Goal: Task Accomplishment & Management: Complete application form

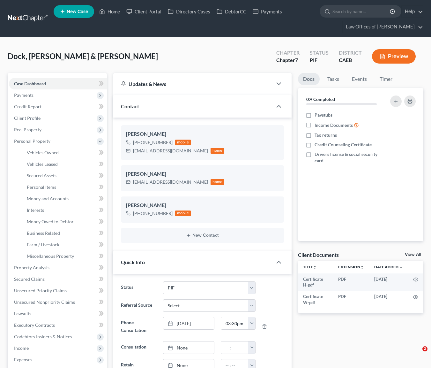
select select "11"
select select "0"
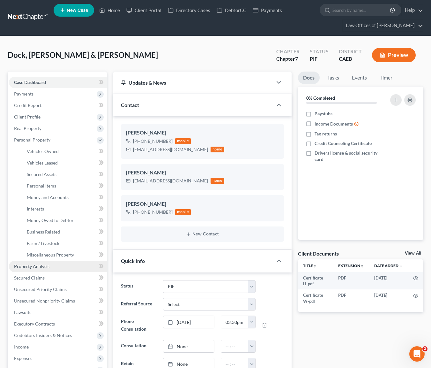
click at [57, 267] on link "Property Analysis" at bounding box center [58, 266] width 98 height 11
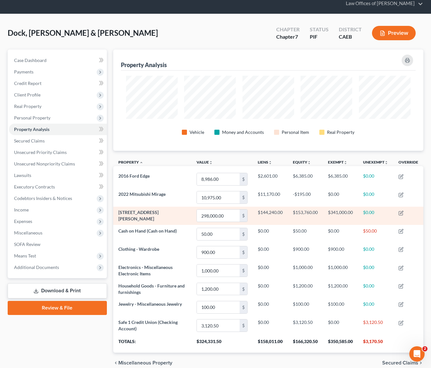
scroll to position [24, 0]
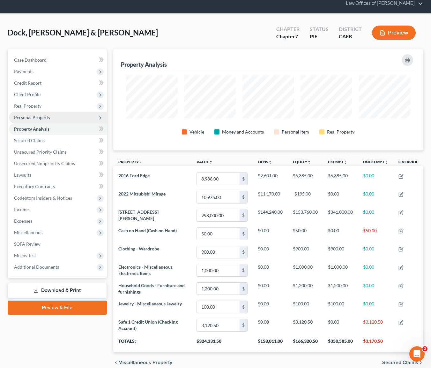
click at [48, 119] on span "Personal Property" at bounding box center [32, 117] width 36 height 5
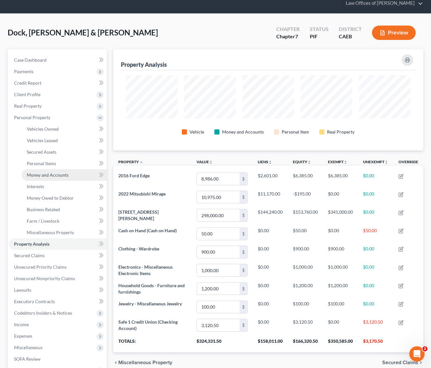
click at [57, 172] on span "Money and Accounts" at bounding box center [48, 174] width 42 height 5
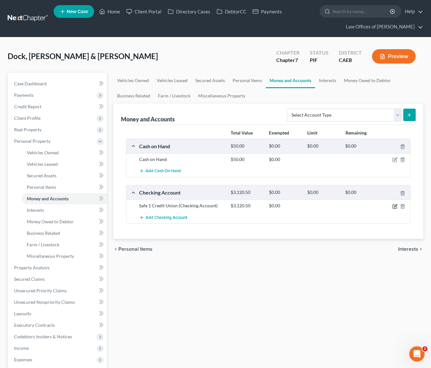
click at [394, 205] on icon "button" at bounding box center [395, 206] width 5 height 5
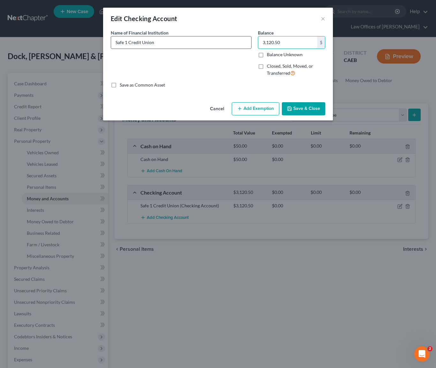
drag, startPoint x: 288, startPoint y: 43, endPoint x: 233, endPoint y: 41, distance: 55.6
click at [233, 41] on div "Name of Financial Institution * Safe 1 Credit Union Balance 3,120.50 $ Balance …" at bounding box center [218, 55] width 221 height 52
drag, startPoint x: 288, startPoint y: 44, endPoint x: 233, endPoint y: 43, distance: 54.6
click at [233, 43] on div "Name of Financial Institution * Safe 1 Credit Union Balance 3,120.50 $ Balance …" at bounding box center [218, 55] width 221 height 52
type input "120.50"
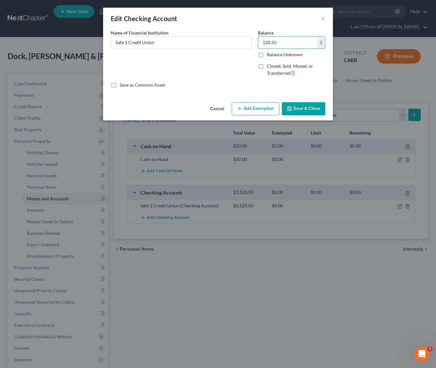
click at [301, 109] on button "Save & Close" at bounding box center [303, 108] width 43 height 13
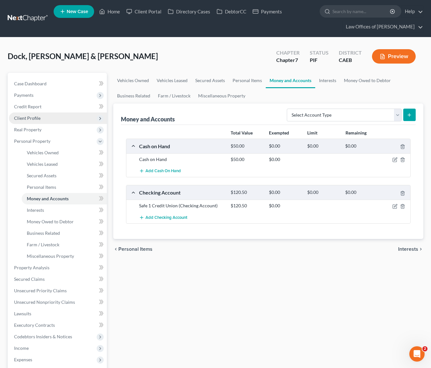
click at [44, 118] on span "Client Profile" at bounding box center [58, 117] width 98 height 11
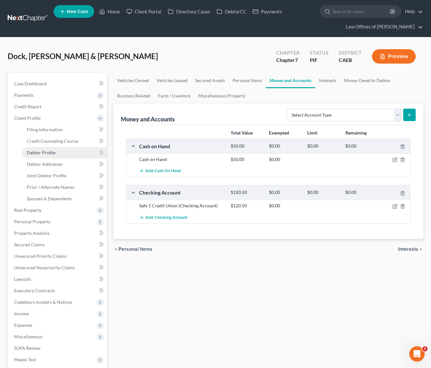
click at [61, 153] on link "Debtor Profile" at bounding box center [64, 152] width 85 height 11
select select "1"
select select "3"
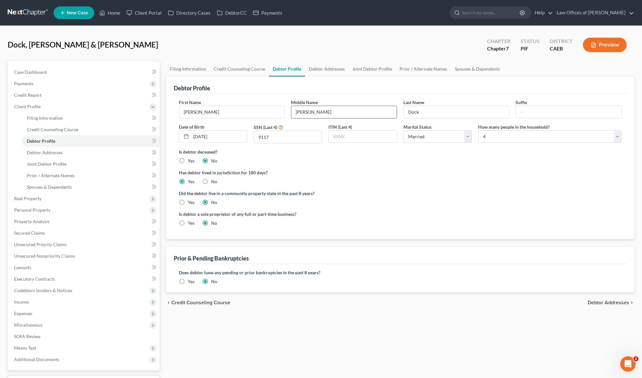
click at [324, 109] on input "[PERSON_NAME]" at bounding box center [343, 112] width 105 height 12
click at [346, 112] on input "Obraine" at bounding box center [343, 112] width 105 height 12
type input "Obraine"
click at [66, 154] on link "Debtor Addresses" at bounding box center [91, 152] width 138 height 11
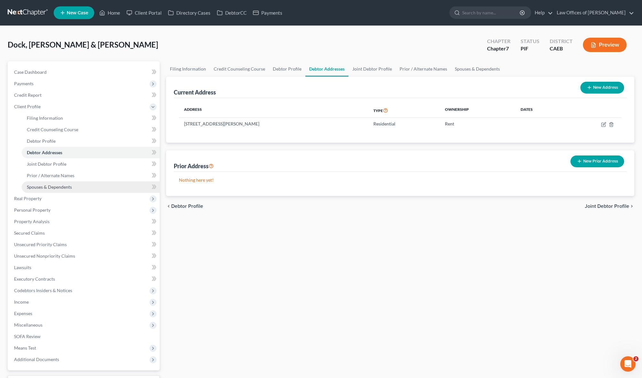
click at [76, 190] on link "Spouses & Dependents" at bounding box center [91, 186] width 138 height 11
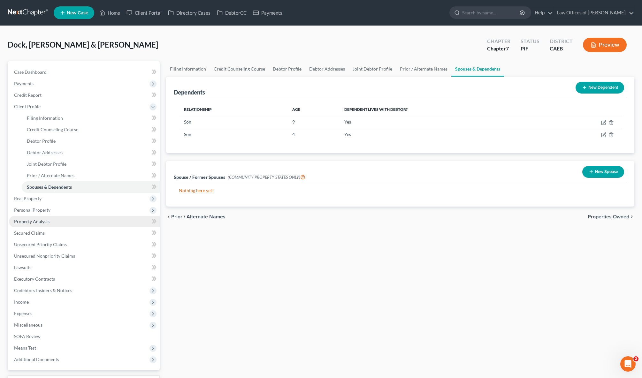
click at [48, 222] on span "Property Analysis" at bounding box center [31, 221] width 35 height 5
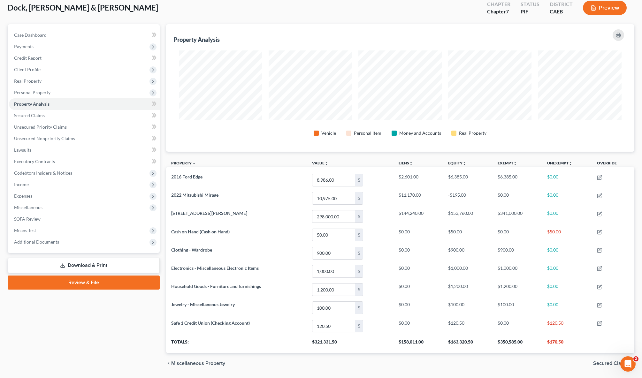
scroll to position [57, 0]
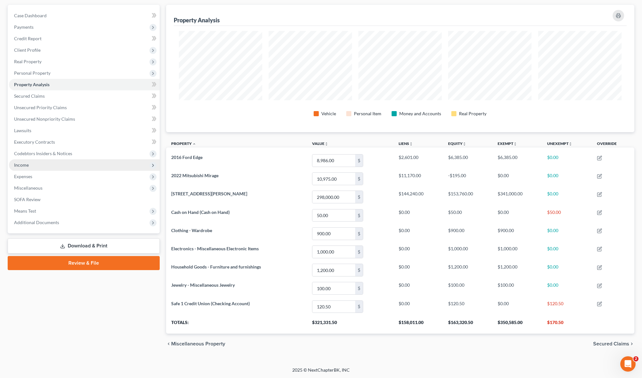
click at [56, 164] on span "Income" at bounding box center [84, 164] width 151 height 11
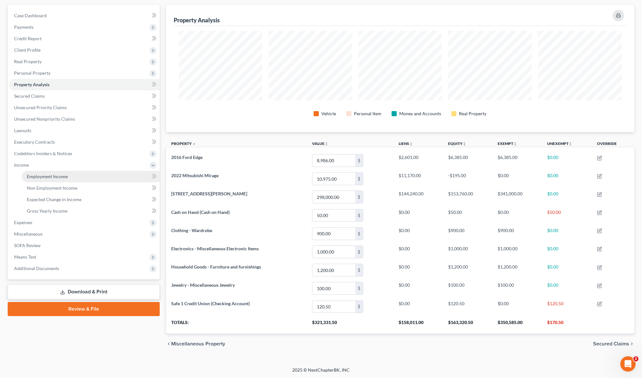
click at [56, 174] on span "Employment Income" at bounding box center [47, 176] width 41 height 5
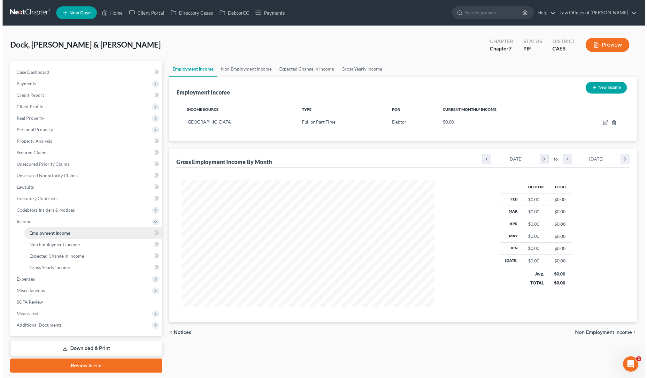
scroll to position [126, 266]
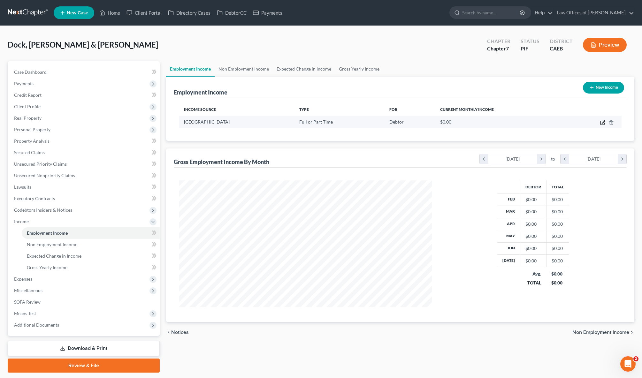
click at [431, 121] on icon "button" at bounding box center [602, 122] width 5 height 5
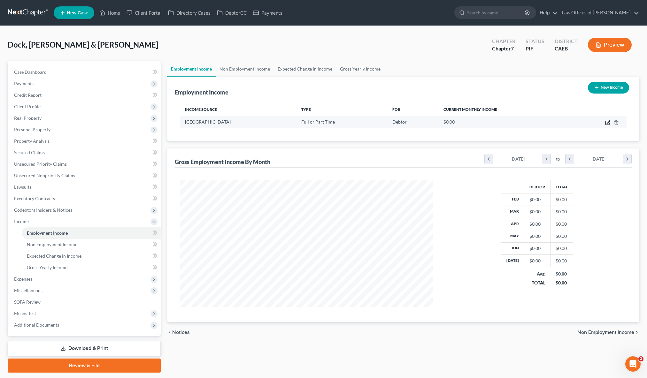
select select "0"
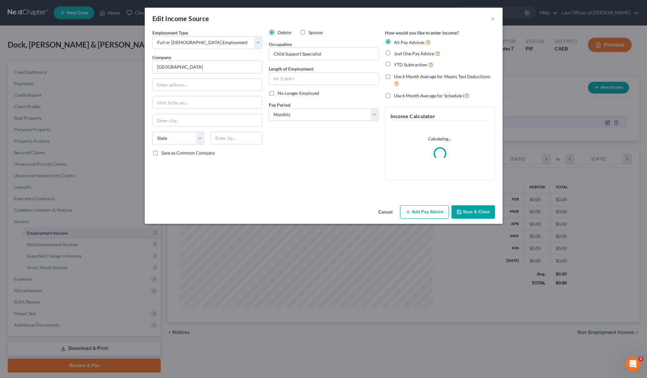
scroll to position [127, 268]
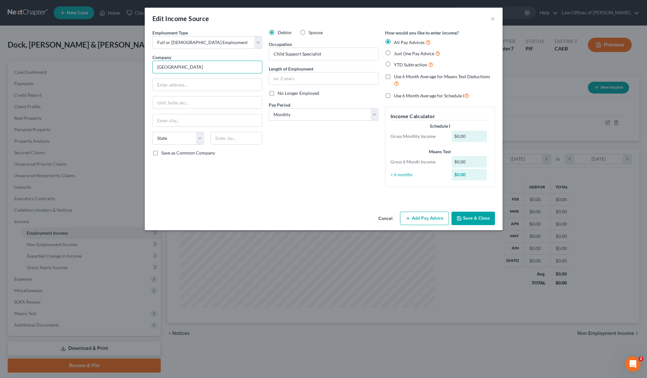
click at [182, 66] on input "[GEOGRAPHIC_DATA]" at bounding box center [207, 67] width 110 height 13
type input "[GEOGRAPHIC_DATA]"
click at [178, 82] on input "text" at bounding box center [207, 85] width 109 height 12
type input "[STREET_ADDRESS]"
type input "[GEOGRAPHIC_DATA]"
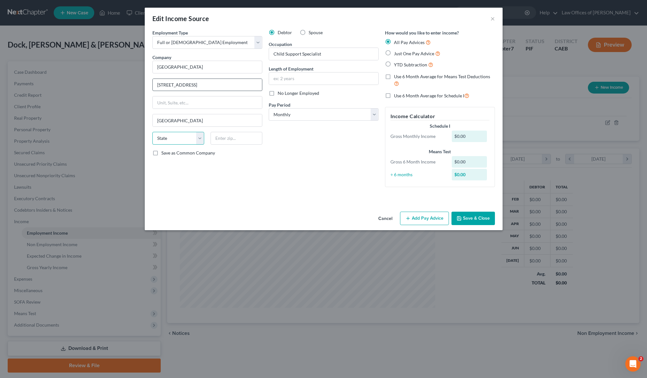
select select "4"
type input "93301"
click at [304, 78] on input "text" at bounding box center [323, 79] width 109 height 12
type input "2 Months"
click at [377, 115] on select "Select Monthly Twice Monthly Every Other Week Weekly" at bounding box center [324, 114] width 110 height 13
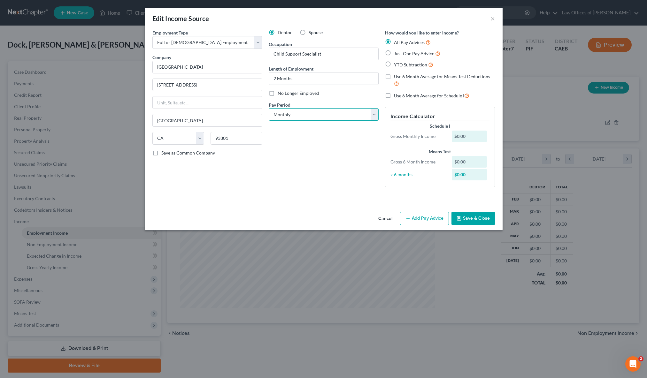
select select "2"
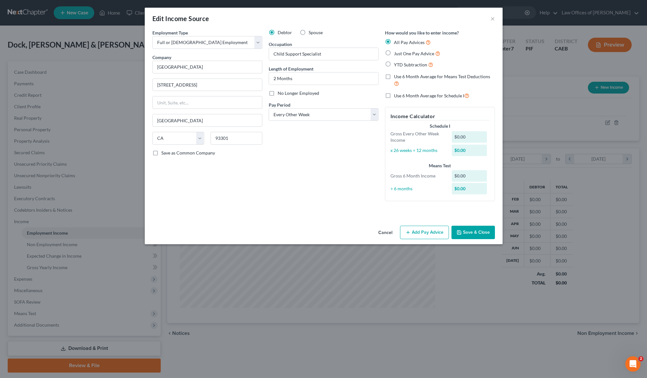
drag, startPoint x: 386, startPoint y: 63, endPoint x: 388, endPoint y: 74, distance: 11.3
click at [394, 63] on label "YTD Subtraction" at bounding box center [413, 64] width 39 height 7
click at [396, 63] on input "YTD Subtraction" at bounding box center [398, 63] width 4 height 4
radio input "true"
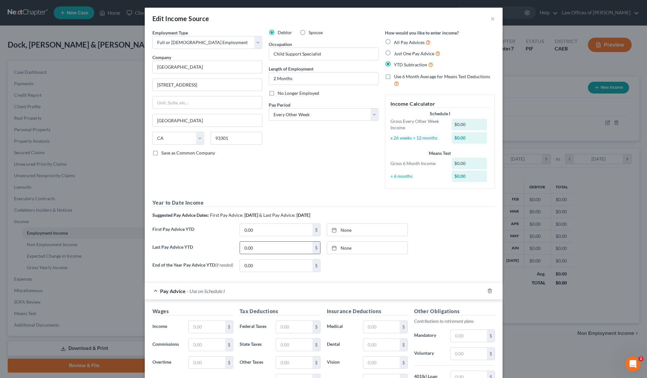
click at [275, 250] on input "0.00" at bounding box center [276, 248] width 73 height 12
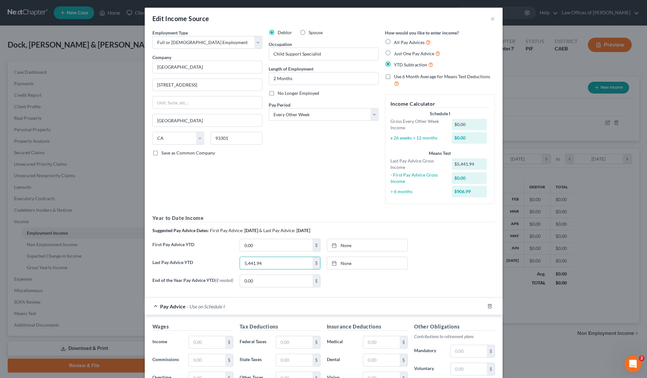
type input "5,441.94"
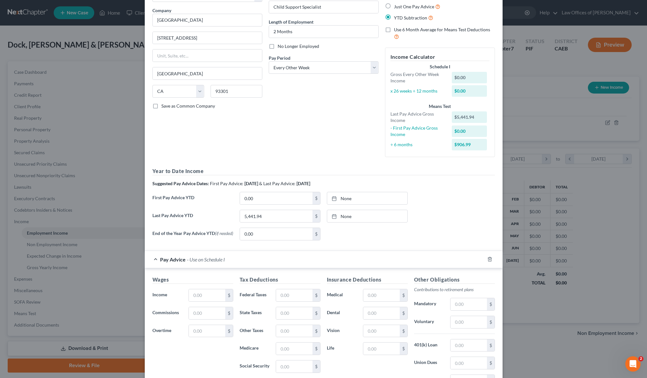
scroll to position [58, 0]
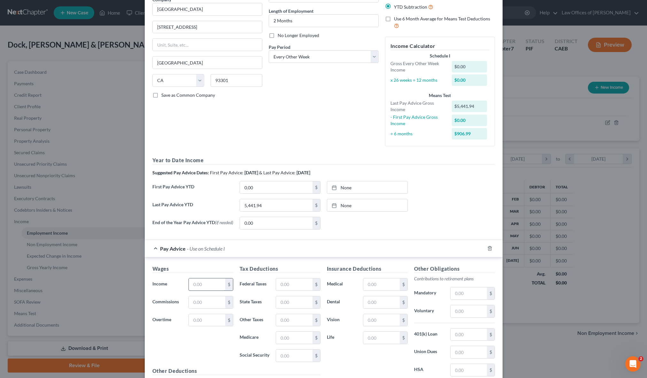
click at [210, 287] on input "text" at bounding box center [207, 285] width 36 height 12
type input "2,070.53"
click at [296, 286] on input "text" at bounding box center [294, 285] width 36 height 12
type input "24"
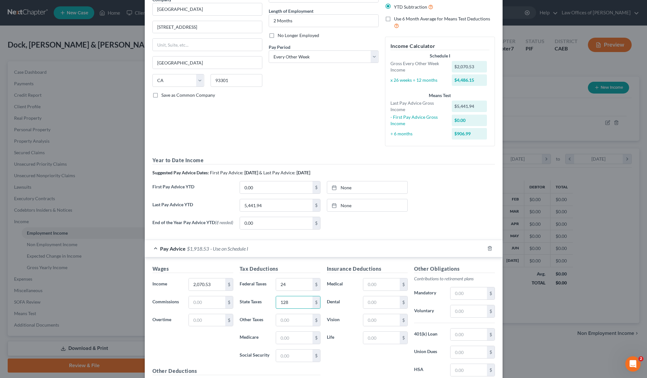
type input "128"
type input "30"
type input "24"
click at [431, 354] on input "text" at bounding box center [468, 352] width 36 height 12
type input "28"
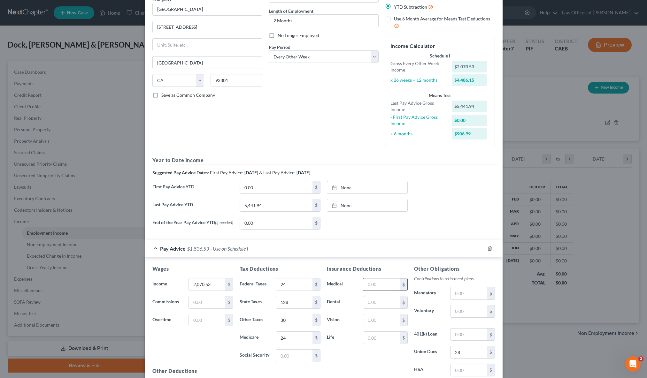
click at [392, 286] on input "text" at bounding box center [381, 285] width 36 height 12
type input "49"
click at [431, 294] on input "text" at bounding box center [468, 293] width 36 height 12
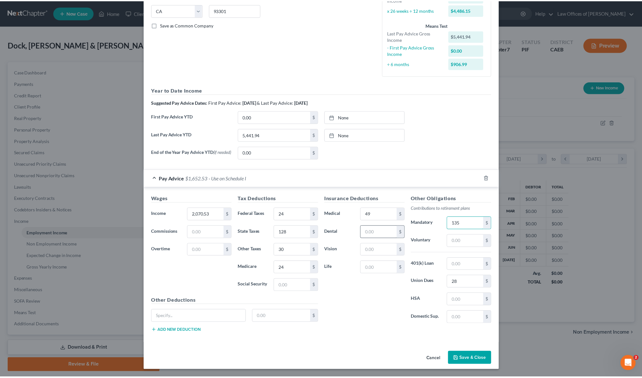
scroll to position [129, 0]
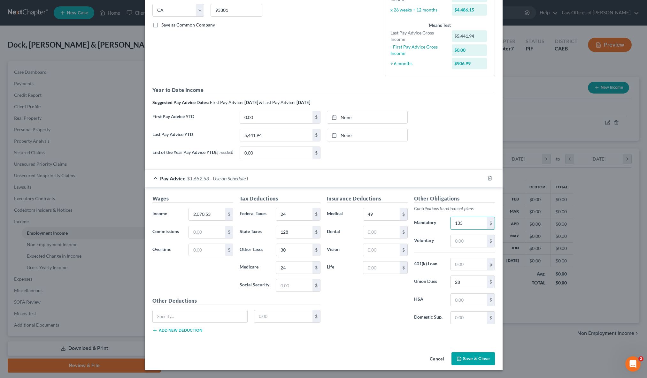
type input "135"
click at [431, 358] on button "Save & Close" at bounding box center [472, 358] width 43 height 13
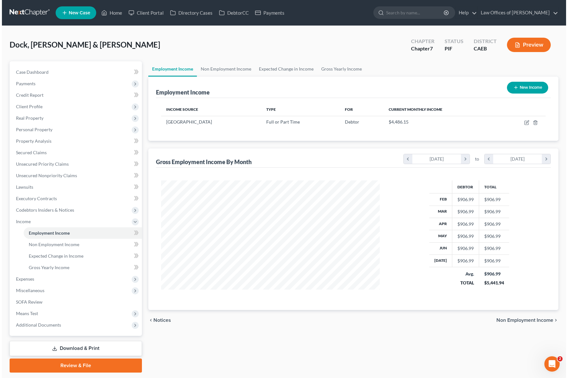
scroll to position [114, 231]
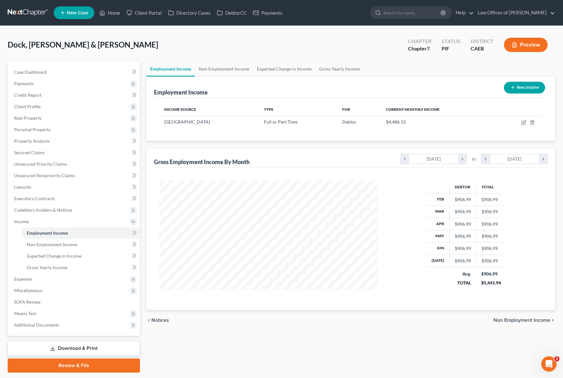
click at [431, 88] on button "New Income" at bounding box center [524, 88] width 41 height 12
select select "0"
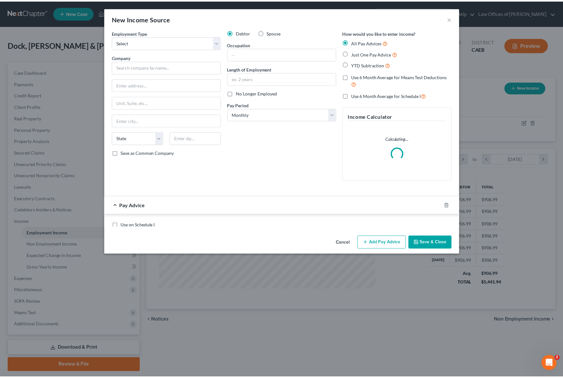
scroll to position [114, 233]
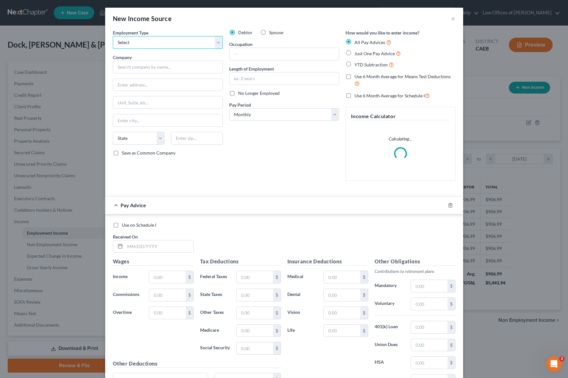
click at [217, 42] on select "Select Full or [DEMOGRAPHIC_DATA] Employment Self Employment" at bounding box center [168, 42] width 110 height 13
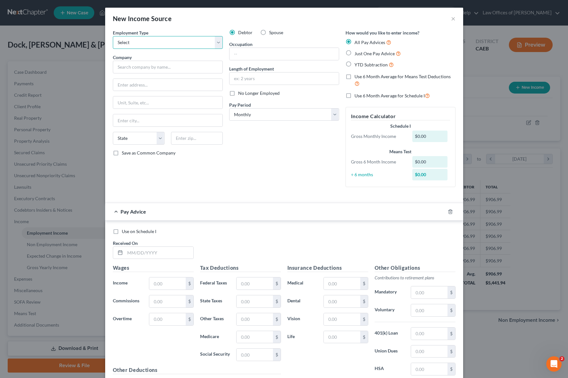
select select "0"
click at [146, 71] on input "text" at bounding box center [168, 67] width 110 height 13
type input "Day"
click at [238, 93] on label "No Longer Employed" at bounding box center [259, 93] width 42 height 6
click at [240, 93] on input "No Longer Employed" at bounding box center [242, 92] width 4 height 4
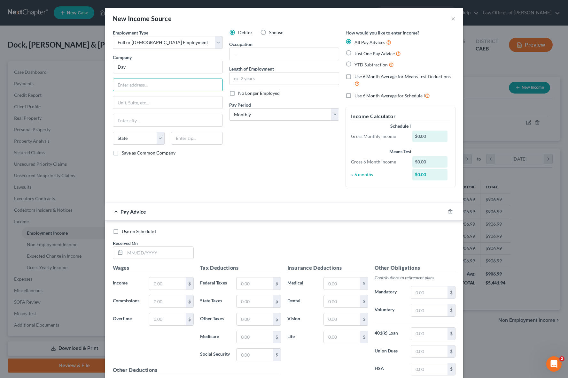
checkbox input "true"
click at [354, 65] on label "YTD Subtraction" at bounding box center [373, 64] width 39 height 7
click at [357, 65] on input "YTD Subtraction" at bounding box center [359, 63] width 4 height 4
radio input "true"
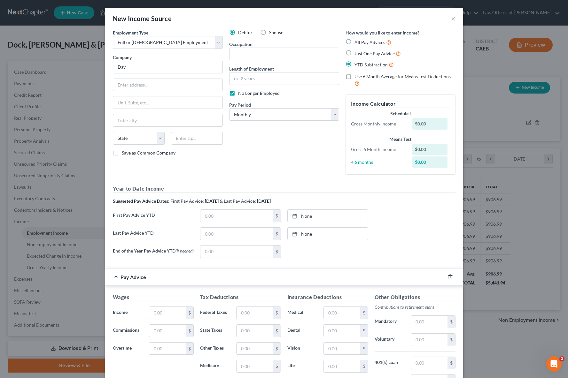
click at [431, 278] on line "button" at bounding box center [449, 277] width 0 height 1
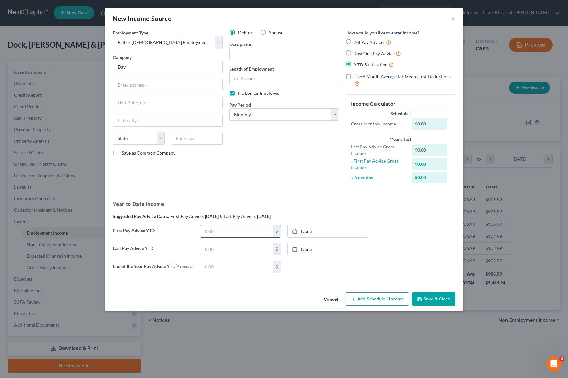
click at [224, 229] on input "text" at bounding box center [236, 231] width 73 height 12
type input "7,451"
click at [230, 244] on input "text" at bounding box center [236, 249] width 73 height 12
click at [225, 247] on input "text" at bounding box center [236, 249] width 73 height 12
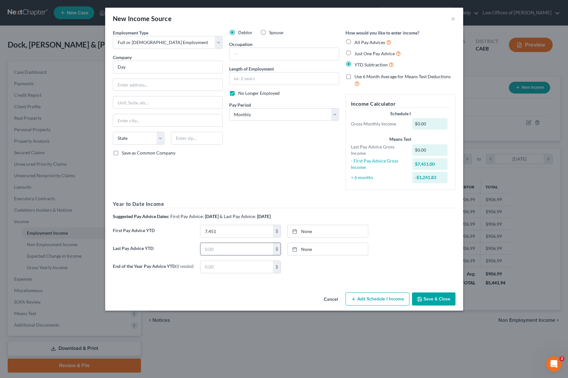
click at [225, 247] on input "text" at bounding box center [236, 249] width 73 height 12
type input "31,941"
click at [431, 298] on button "Save & Close" at bounding box center [433, 299] width 43 height 13
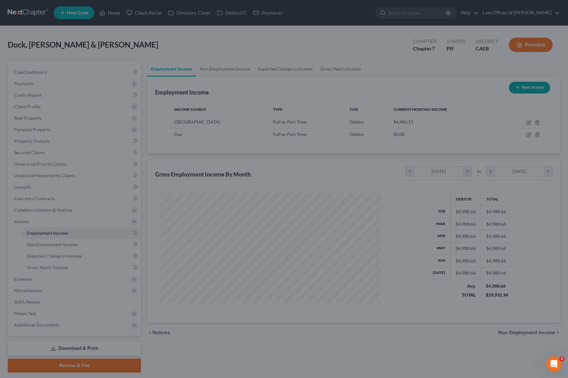
scroll to position [319270, 319154]
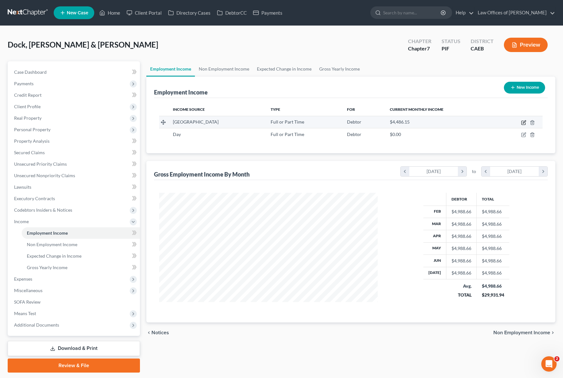
click at [431, 123] on icon "button" at bounding box center [523, 122] width 5 height 5
select select "0"
select select "4"
select select "2"
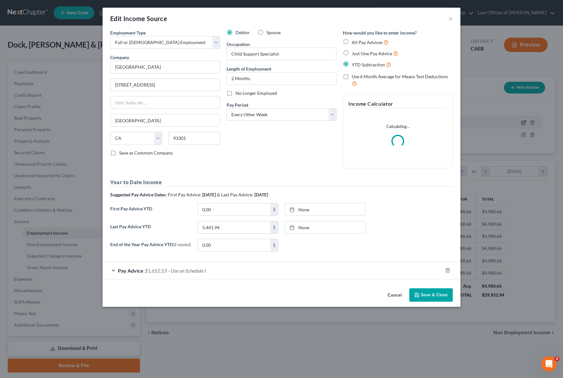
scroll to position [114, 233]
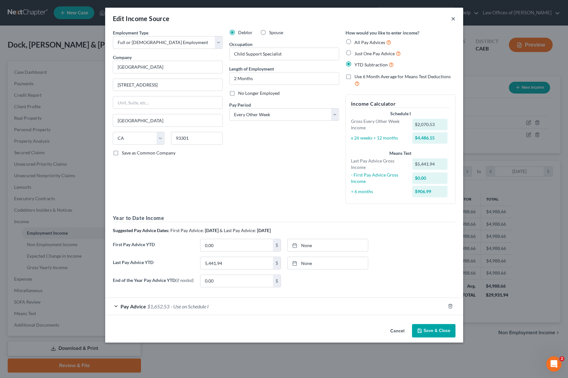
click at [431, 18] on button "×" at bounding box center [453, 19] width 4 height 8
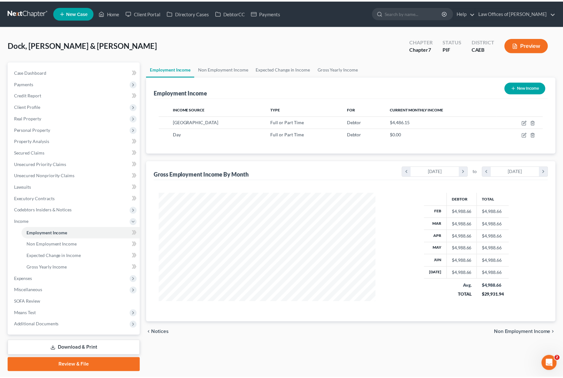
scroll to position [319270, 319154]
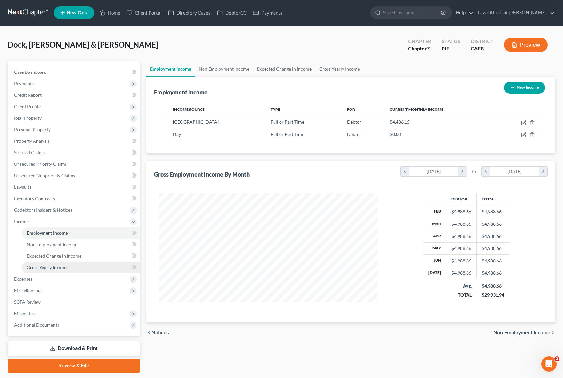
click at [58, 268] on span "Gross Yearly Income" at bounding box center [47, 267] width 41 height 5
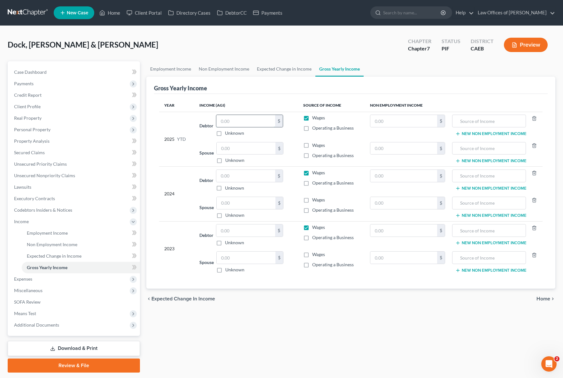
click at [249, 123] on input "text" at bounding box center [245, 121] width 59 height 12
type input "41,159"
click at [244, 178] on input "text" at bounding box center [245, 176] width 59 height 12
type input "38,291"
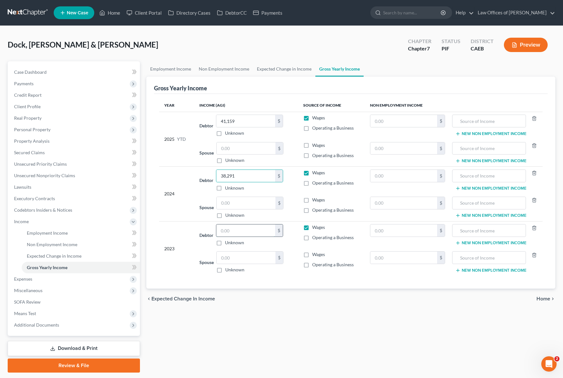
click at [247, 234] on input "text" at bounding box center [245, 231] width 59 height 12
type input "41,043"
click at [39, 185] on link "Lawsuits" at bounding box center [74, 186] width 131 height 11
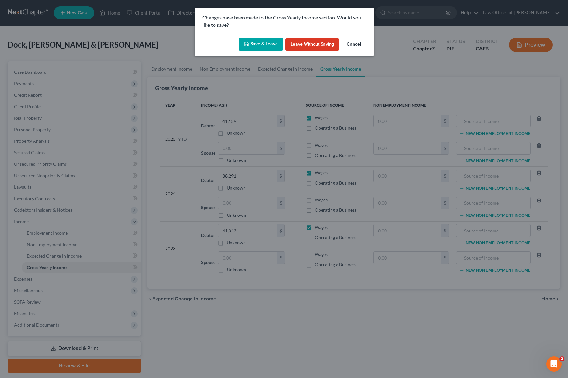
click at [265, 42] on button "Save & Leave" at bounding box center [261, 44] width 44 height 13
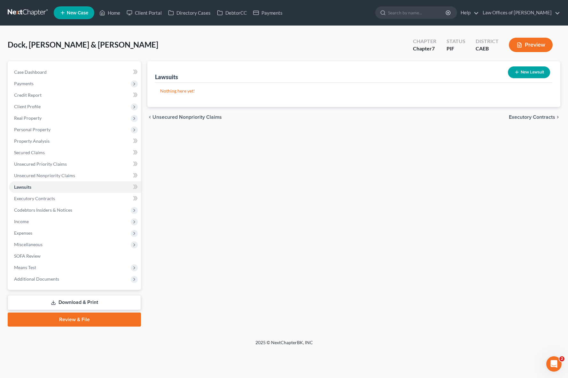
click at [431, 70] on button "New Lawsuit" at bounding box center [529, 72] width 42 height 12
select select "0"
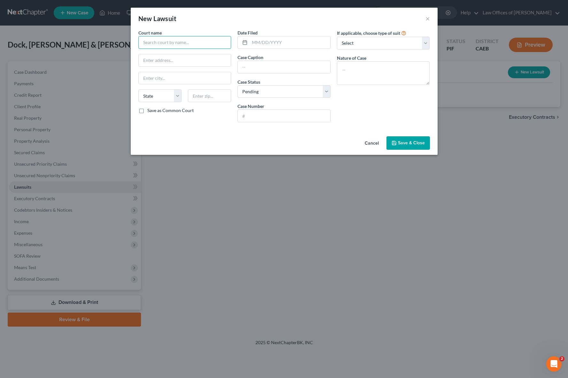
click at [174, 44] on input "text" at bounding box center [184, 42] width 93 height 13
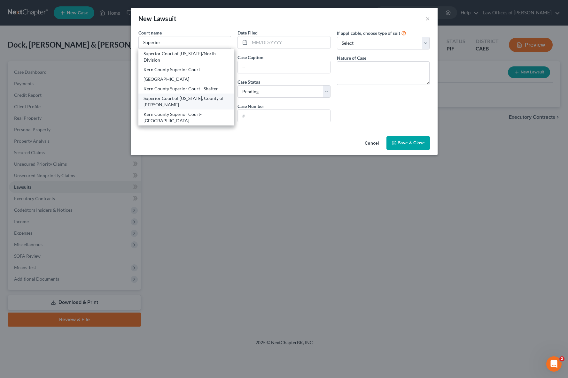
click at [201, 103] on div "Superior Court of [US_STATE], County of [PERSON_NAME]" at bounding box center [186, 101] width 86 height 13
type input "Superior Court of [US_STATE], County of [PERSON_NAME]"
type input "[STREET_ADDRESS]"
type input "[GEOGRAPHIC_DATA]"
select select "4"
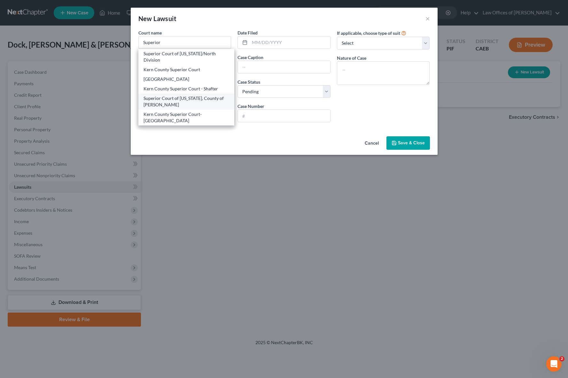
type input "93301"
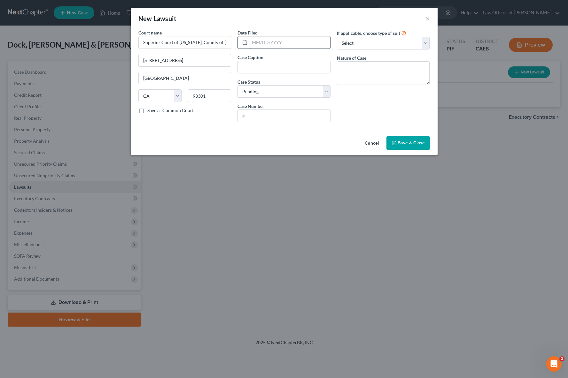
click at [296, 38] on input "text" at bounding box center [289, 42] width 80 height 12
type input "[DATE]"
type input "Discover Bank Vs. [PERSON_NAME] Dock"
select select "2"
type input "BCL-25-010221"
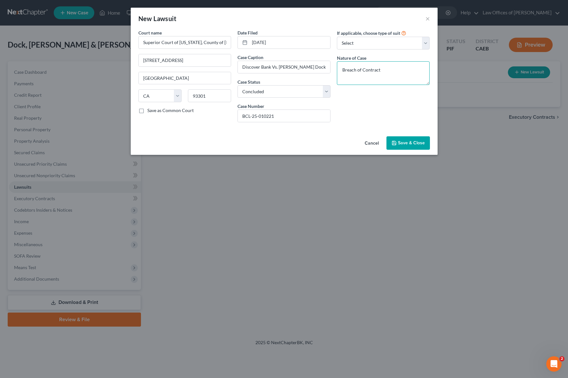
type textarea "Breach of Contract"
click at [409, 147] on button "Save & Close" at bounding box center [407, 142] width 43 height 13
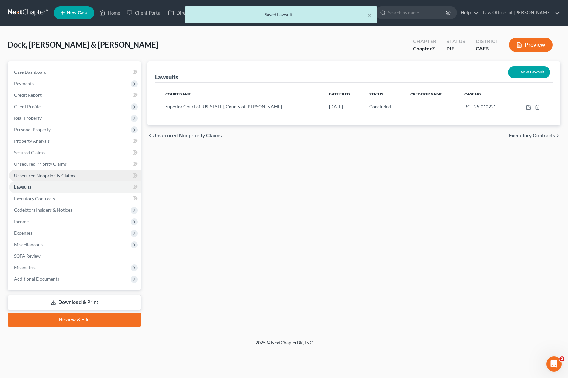
click at [66, 177] on span "Unsecured Nonpriority Claims" at bounding box center [44, 175] width 61 height 5
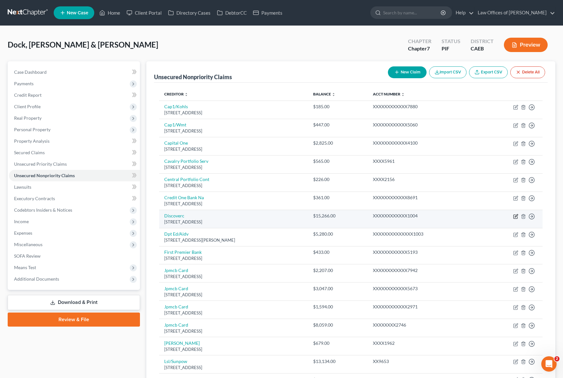
click at [431, 216] on icon "button" at bounding box center [516, 215] width 3 height 3
select select "7"
select select "2"
select select "0"
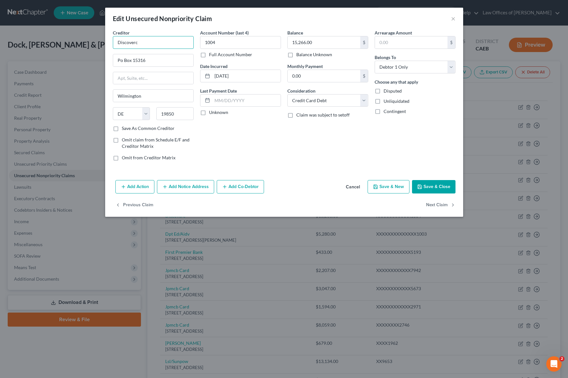
click at [141, 42] on input "Discoverc" at bounding box center [153, 42] width 81 height 13
type input "Discover Bank"
click at [195, 186] on button "Add Notice Address" at bounding box center [185, 186] width 57 height 13
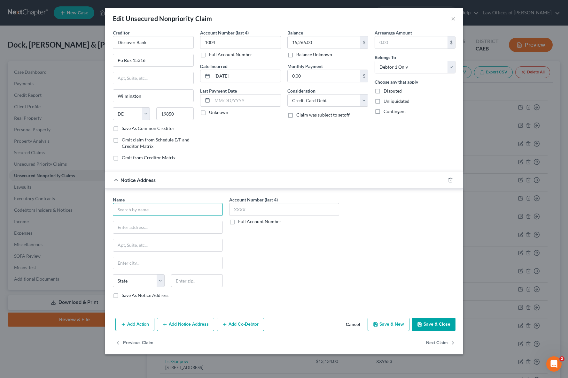
click at [167, 206] on input "text" at bounding box center [168, 209] width 110 height 13
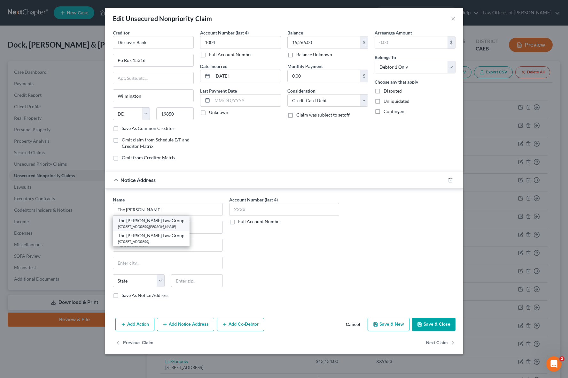
click at [177, 222] on div "The [PERSON_NAME] Law Group" at bounding box center [151, 221] width 66 height 6
type input "The [PERSON_NAME] Law Group"
type input "[STREET_ADDRESS][PERSON_NAME]"
type input "Santa [PERSON_NAME]"
select select "4"
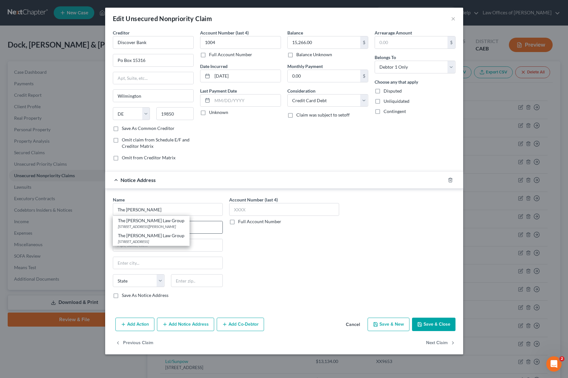
type input "92704"
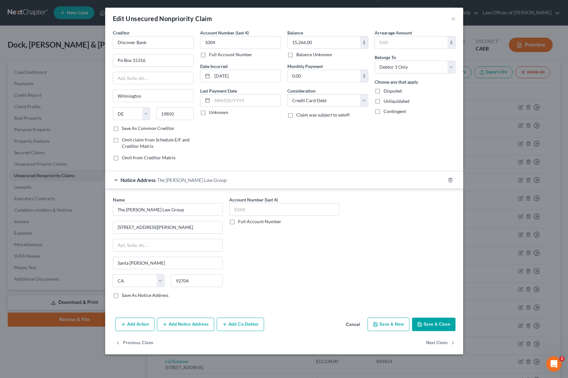
click at [431, 325] on button "Save & Close" at bounding box center [433, 324] width 43 height 13
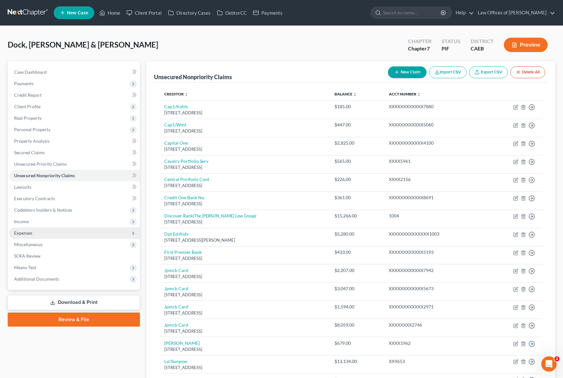
click at [48, 233] on span "Expenses" at bounding box center [74, 232] width 131 height 11
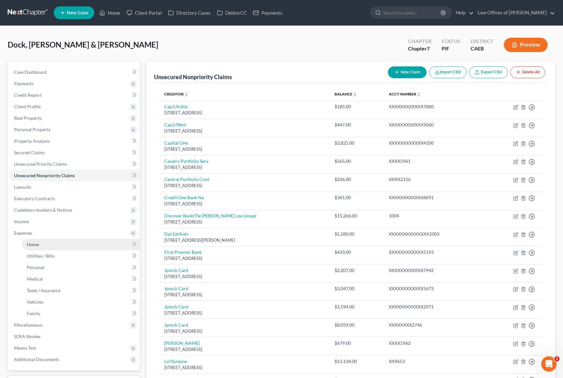
click at [43, 241] on link "Home" at bounding box center [81, 244] width 118 height 11
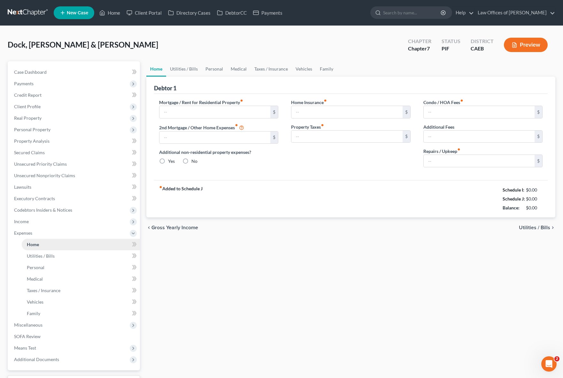
type input "1,298.53"
type input "0.00"
radio input "true"
type input "0.00"
type input "1,200.00"
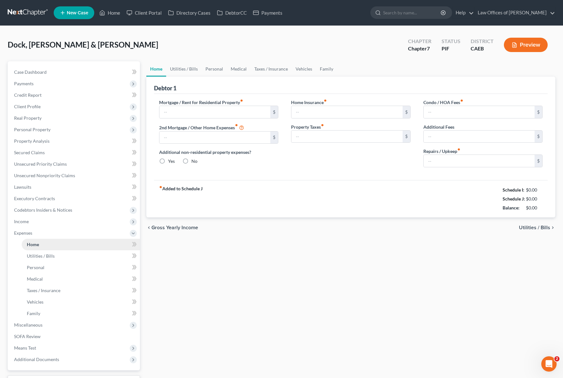
type input "0.00"
type input "125.00"
click at [62, 152] on link "Secured Claims" at bounding box center [74, 152] width 131 height 11
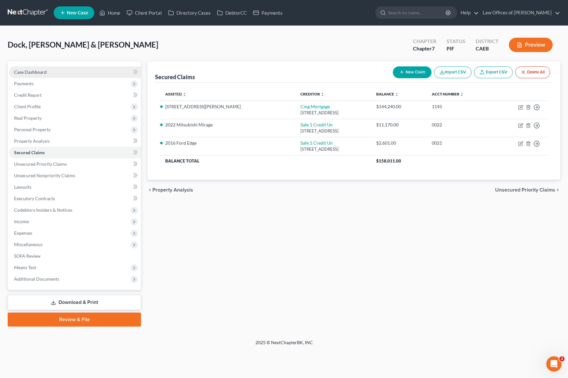
click at [56, 73] on link "Case Dashboard" at bounding box center [75, 71] width 132 height 11
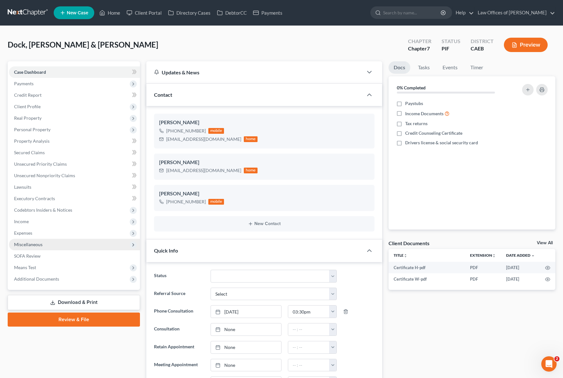
scroll to position [293, 0]
click at [41, 234] on span "Expenses" at bounding box center [74, 232] width 131 height 11
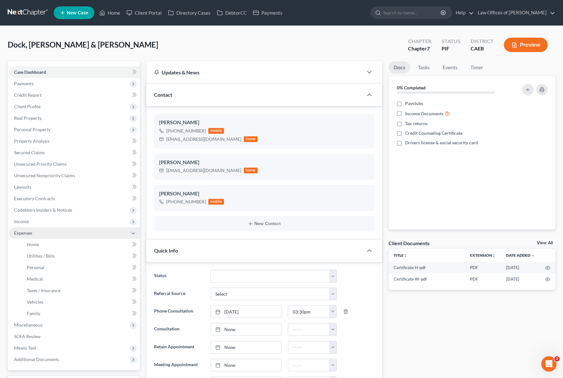
scroll to position [2040, 0]
click at [40, 240] on link "Home" at bounding box center [81, 244] width 118 height 11
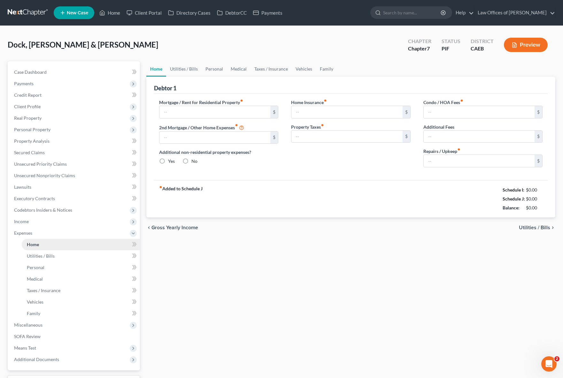
type input "1,298.53"
type input "0.00"
radio input "true"
type input "0.00"
type input "1,200.00"
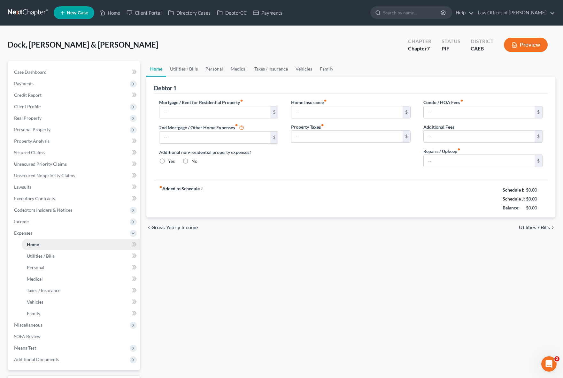
type input "0.00"
type input "125.00"
click at [322, 138] on input "1,200.00" at bounding box center [346, 137] width 111 height 12
click at [192, 69] on link "Utilities / Bills" at bounding box center [183, 68] width 35 height 15
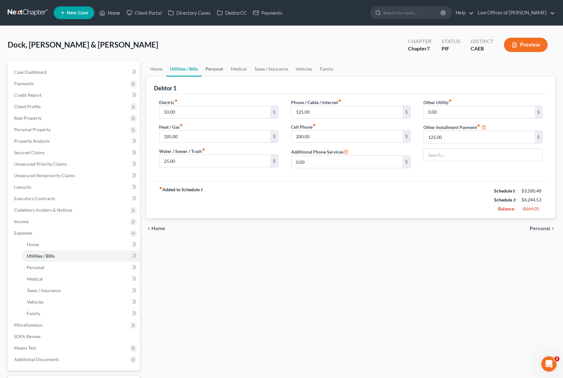
click at [217, 70] on link "Personal" at bounding box center [214, 68] width 25 height 15
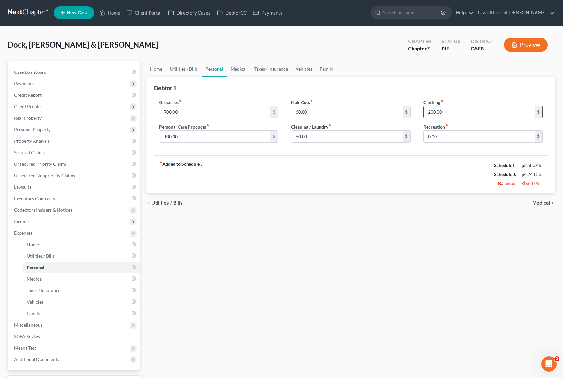
click at [431, 110] on input "200.00" at bounding box center [479, 112] width 111 height 12
type input "100"
click at [239, 70] on link "Medical" at bounding box center [239, 68] width 24 height 15
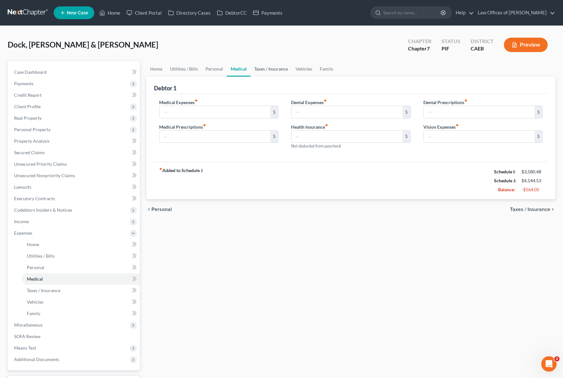
click at [264, 68] on link "Taxes / Insurance" at bounding box center [270, 68] width 41 height 15
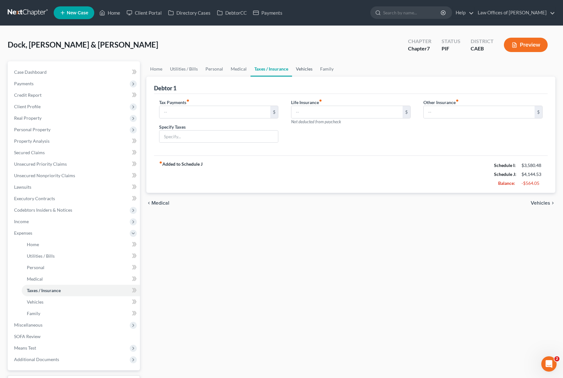
click at [296, 69] on link "Vehicles" at bounding box center [304, 68] width 24 height 15
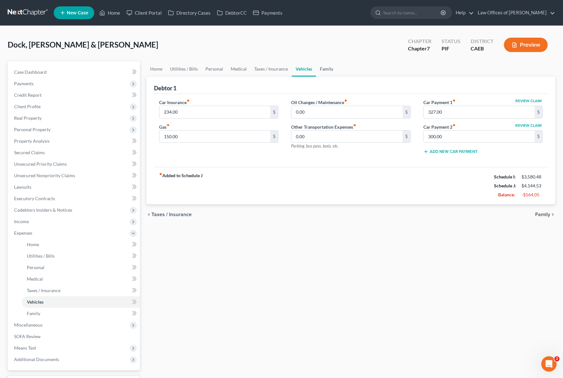
click at [327, 68] on link "Family" at bounding box center [326, 68] width 21 height 15
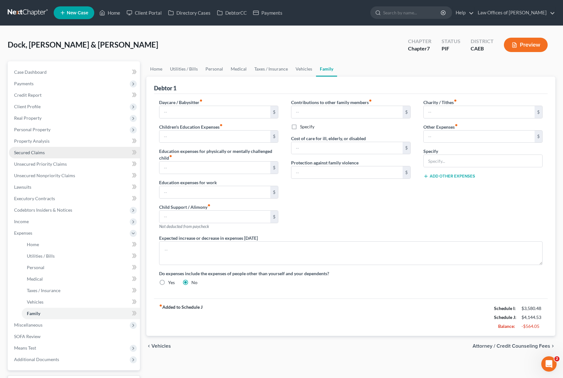
click at [40, 154] on span "Secured Claims" at bounding box center [29, 152] width 31 height 5
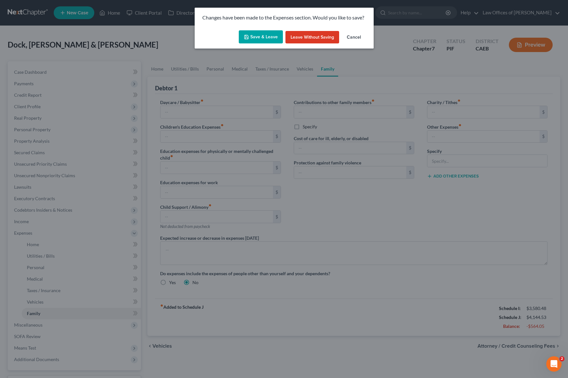
click at [257, 38] on button "Save & Leave" at bounding box center [261, 36] width 44 height 13
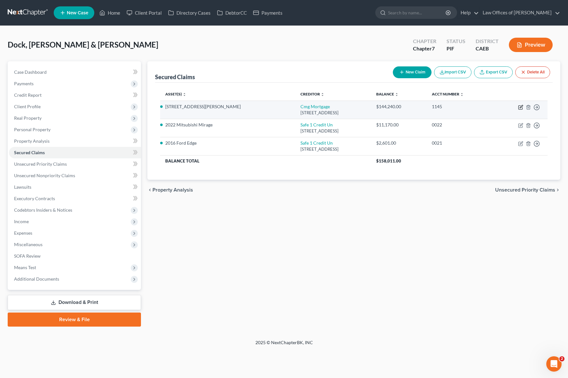
click at [431, 108] on icon "button" at bounding box center [520, 107] width 5 height 5
select select "4"
select select "3"
select select "9"
select select "2"
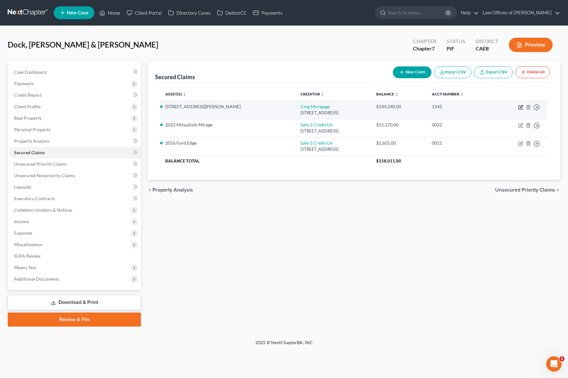
select select "4"
select select "0"
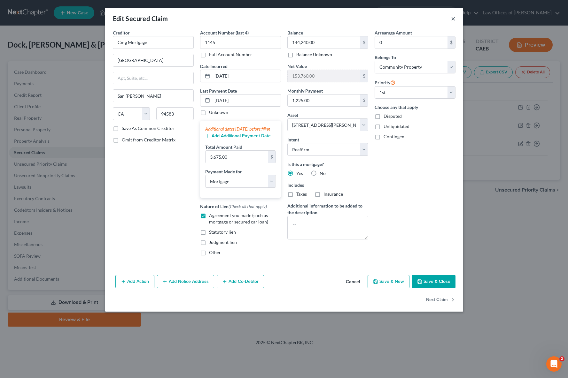
click at [431, 19] on button "×" at bounding box center [453, 19] width 4 height 8
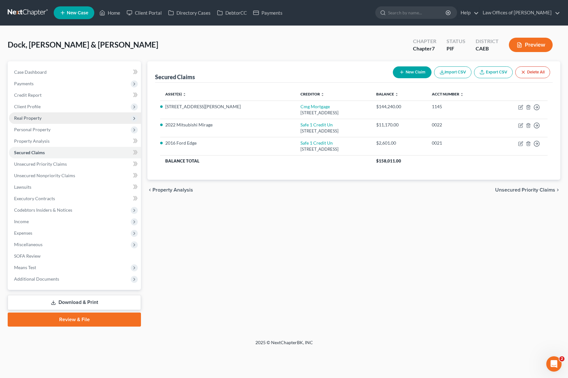
click at [49, 120] on span "Real Property" at bounding box center [75, 117] width 132 height 11
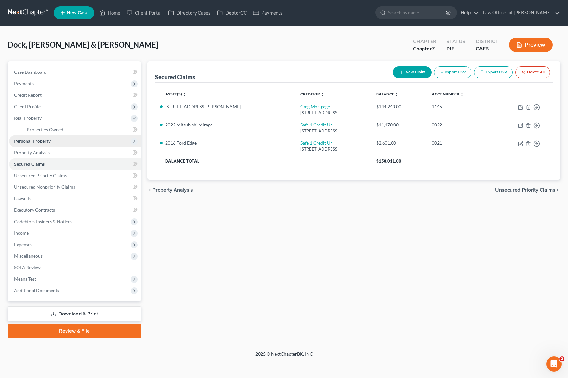
click at [62, 138] on span "Personal Property" at bounding box center [75, 140] width 132 height 11
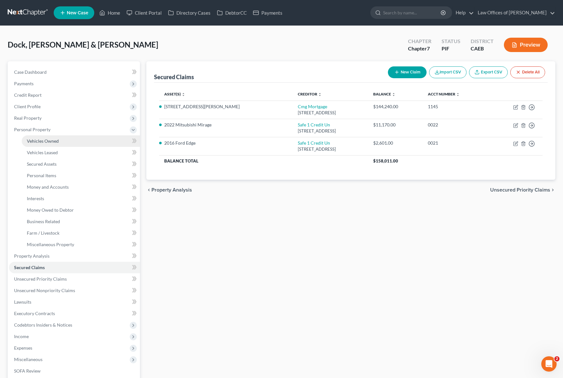
click at [64, 140] on link "Vehicles Owned" at bounding box center [81, 140] width 118 height 11
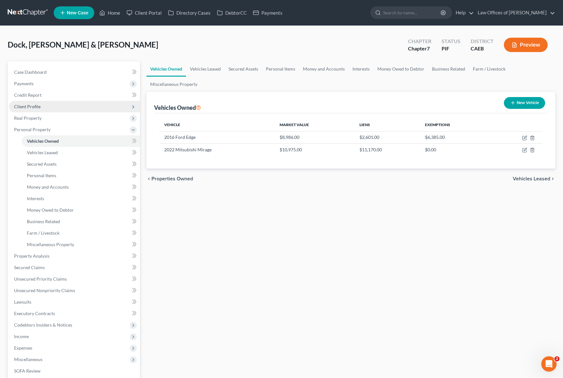
click at [50, 107] on span "Client Profile" at bounding box center [74, 106] width 131 height 11
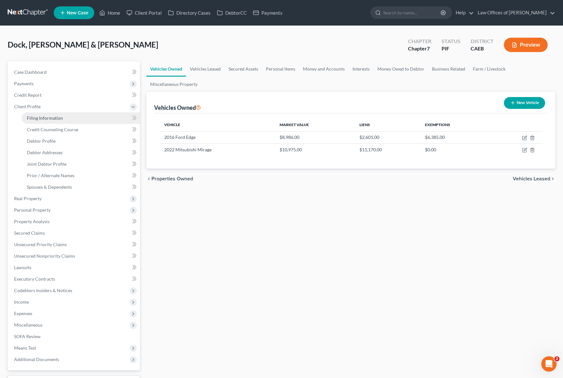
click at [58, 118] on span "Filing Information" at bounding box center [45, 117] width 36 height 5
select select "1"
select select "0"
select select "4"
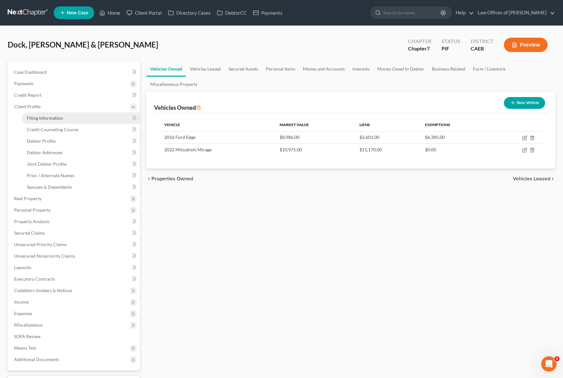
select select "1"
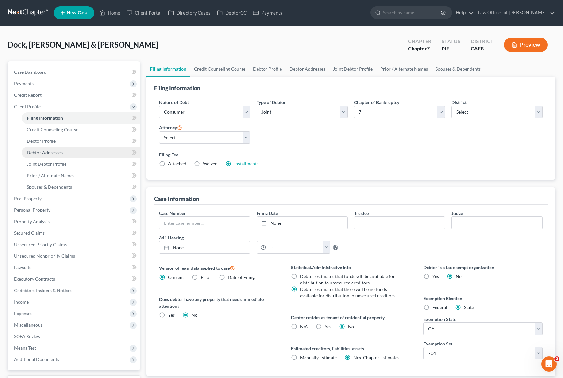
click at [71, 154] on link "Debtor Addresses" at bounding box center [81, 152] width 118 height 11
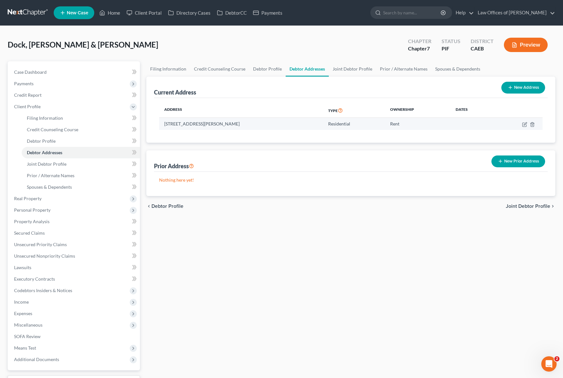
click at [431, 123] on td at bounding box center [517, 124] width 49 height 12
click at [431, 123] on icon "button" at bounding box center [524, 124] width 5 height 5
select select "4"
select select "14"
select select "0"
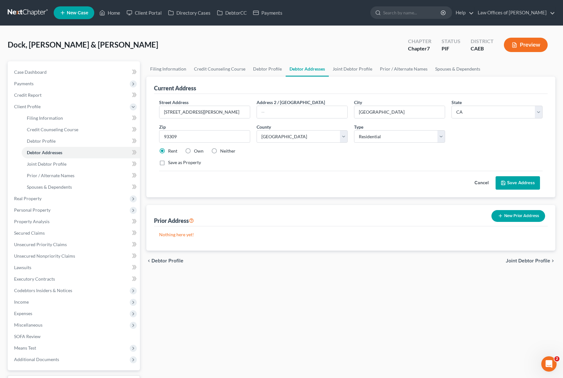
click at [194, 151] on label "Own" at bounding box center [199, 151] width 10 height 6
click at [196, 151] on input "Own" at bounding box center [198, 150] width 4 height 4
radio input "true"
click at [431, 183] on button "Save Address" at bounding box center [517, 182] width 44 height 13
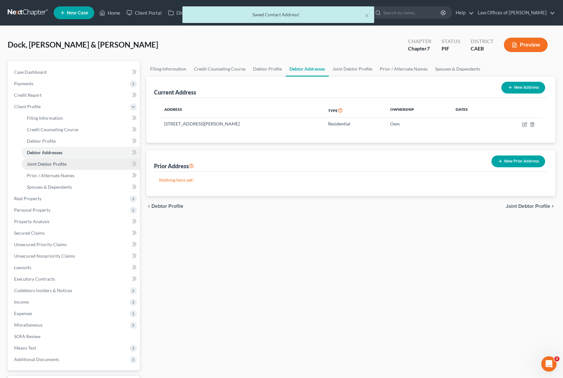
click at [63, 164] on span "Joint Debtor Profile" at bounding box center [47, 163] width 40 height 5
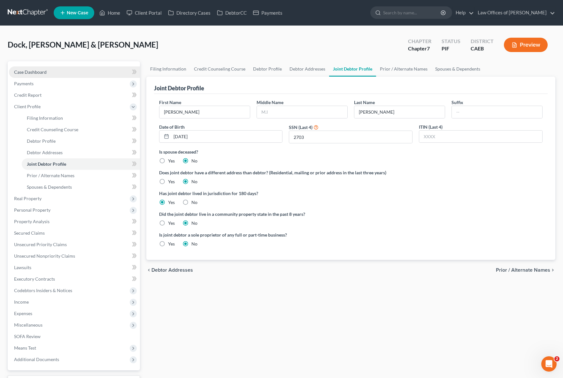
click at [59, 74] on link "Case Dashboard" at bounding box center [74, 71] width 131 height 11
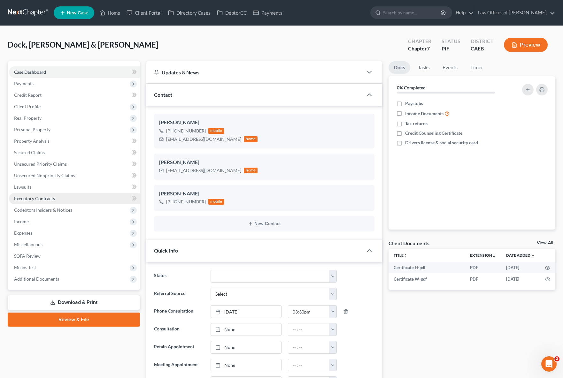
scroll to position [2040, 0]
click at [43, 233] on span "Expenses" at bounding box center [74, 232] width 131 height 11
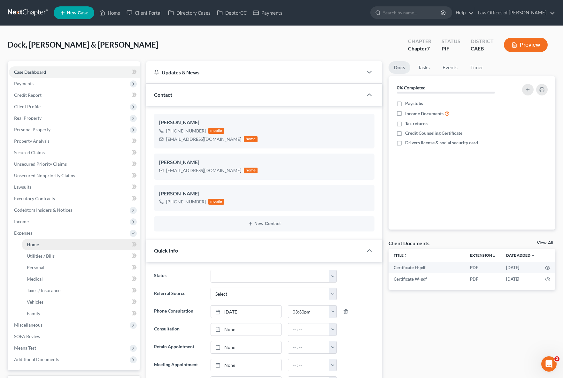
click at [46, 241] on link "Home" at bounding box center [81, 244] width 118 height 11
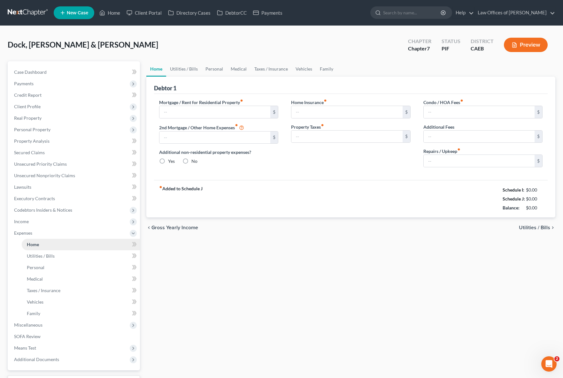
type input "1,298.53"
type input "0.00"
radio input "true"
type input "0.00"
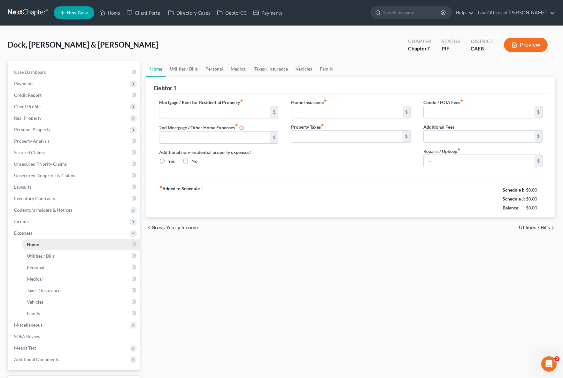
type input "0.00"
type input "125.00"
click at [180, 71] on link "Utilities / Bills" at bounding box center [183, 68] width 35 height 15
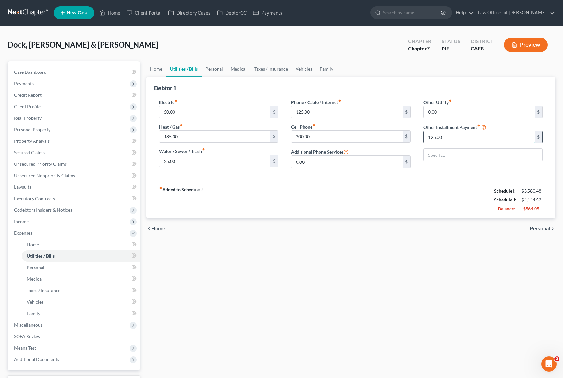
click at [431, 137] on input "125.00" at bounding box center [479, 137] width 111 height 12
click at [213, 68] on link "Personal" at bounding box center [214, 68] width 25 height 15
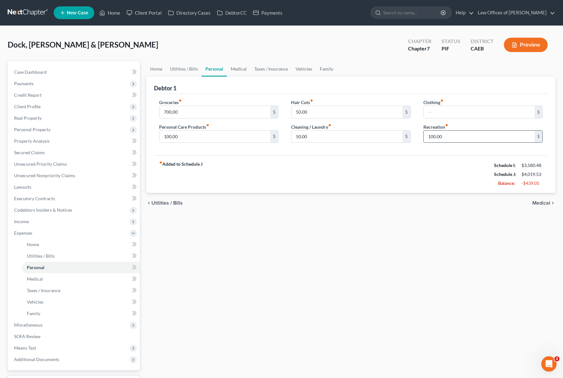
click at [431, 134] on input "100.00" at bounding box center [479, 137] width 111 height 12
type input "75."
drag, startPoint x: 311, startPoint y: 111, endPoint x: 283, endPoint y: 111, distance: 28.1
click at [283, 111] on div "Groceries fiber_manual_record 700.00 $ Personal Care Products fiber_manual_reco…" at bounding box center [351, 123] width 396 height 49
drag, startPoint x: 322, startPoint y: 110, endPoint x: 286, endPoint y: 109, distance: 36.1
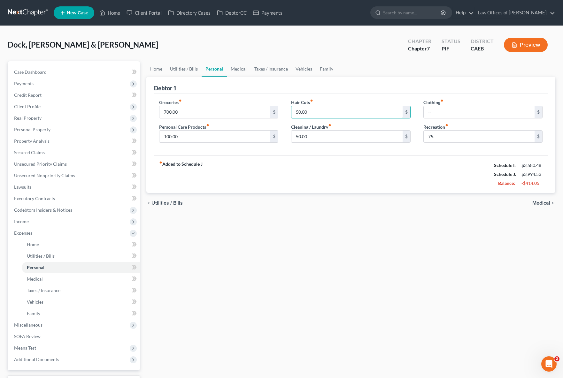
click at [286, 109] on div "Hair Cuts fiber_manual_record 50.00 $ Cleaning / Laundry fiber_manual_record 50…" at bounding box center [351, 123] width 132 height 49
click at [156, 71] on link "Home" at bounding box center [156, 68] width 20 height 15
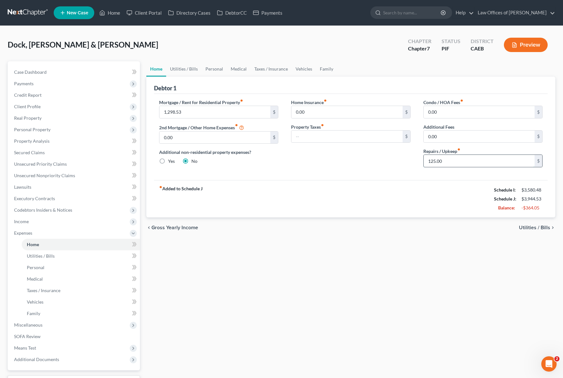
click at [431, 160] on input "125.00" at bounding box center [479, 161] width 111 height 12
click at [189, 70] on link "Utilities / Bills" at bounding box center [183, 68] width 35 height 15
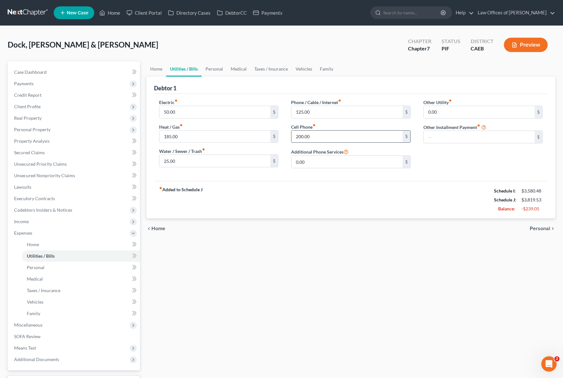
click at [326, 136] on input "200.00" at bounding box center [346, 137] width 111 height 12
click at [212, 65] on link "Personal" at bounding box center [214, 68] width 25 height 15
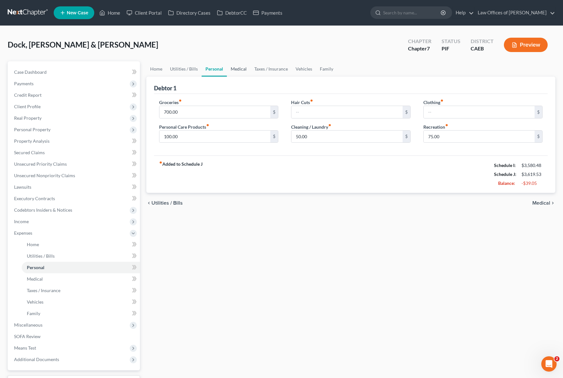
click at [241, 70] on link "Medical" at bounding box center [239, 68] width 24 height 15
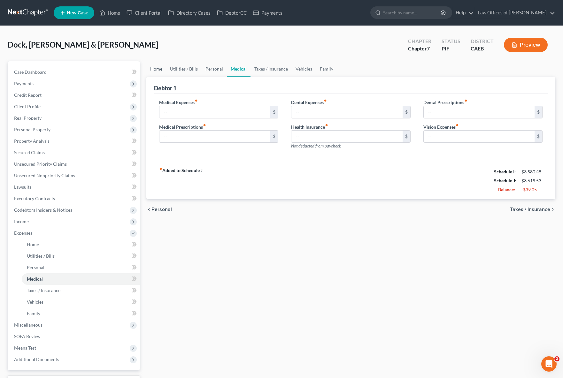
click at [161, 69] on link "Home" at bounding box center [156, 68] width 20 height 15
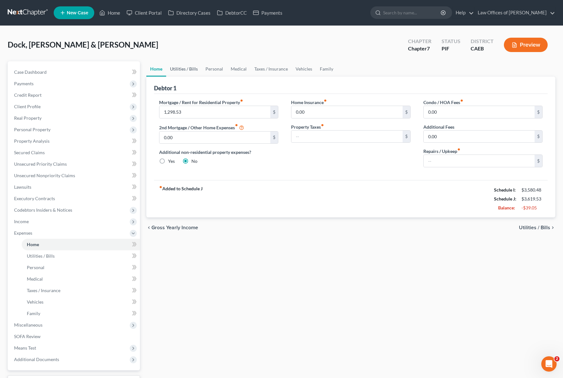
click at [174, 68] on link "Utilities / Bills" at bounding box center [183, 68] width 35 height 15
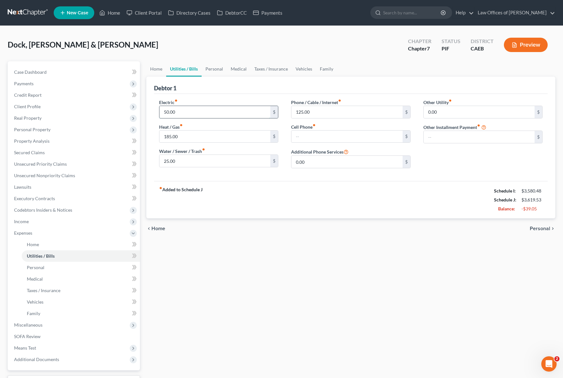
click at [189, 112] on input "50.00" at bounding box center [214, 112] width 111 height 12
click at [212, 70] on link "Personal" at bounding box center [214, 68] width 25 height 15
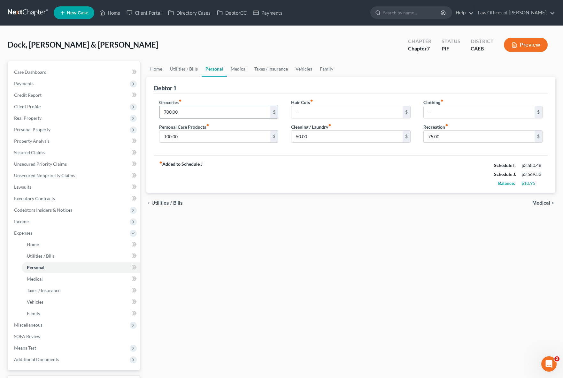
click at [189, 112] on input "700.00" at bounding box center [214, 112] width 111 height 12
click at [251, 136] on input "100.00" at bounding box center [214, 137] width 111 height 12
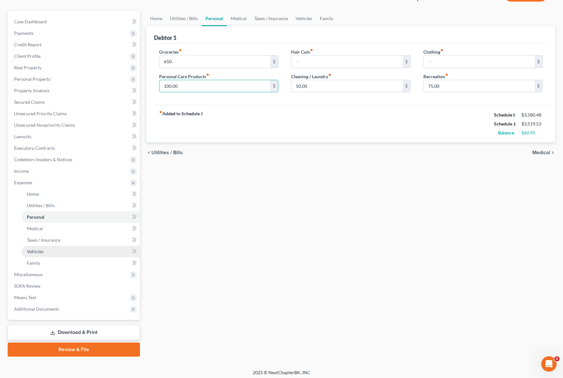
scroll to position [53, 0]
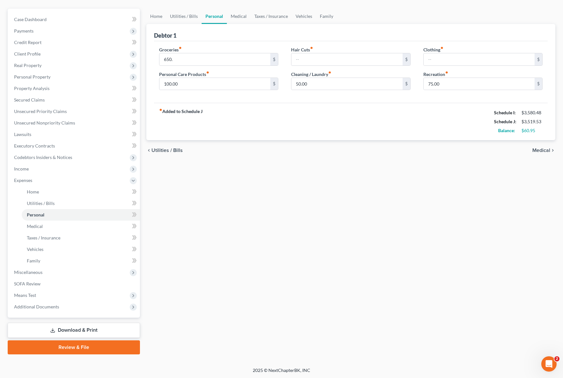
click at [98, 326] on link "Download & Print" at bounding box center [74, 330] width 132 height 15
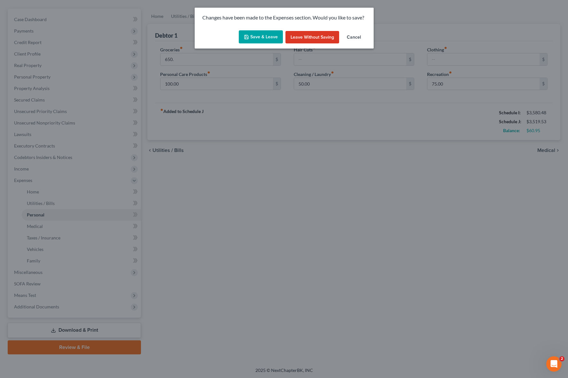
click at [262, 38] on button "Save & Leave" at bounding box center [261, 36] width 44 height 13
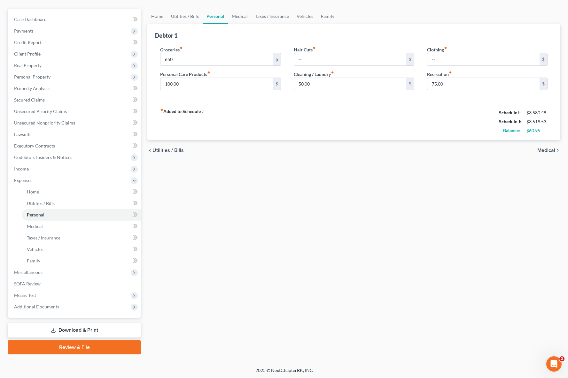
type input "650.00"
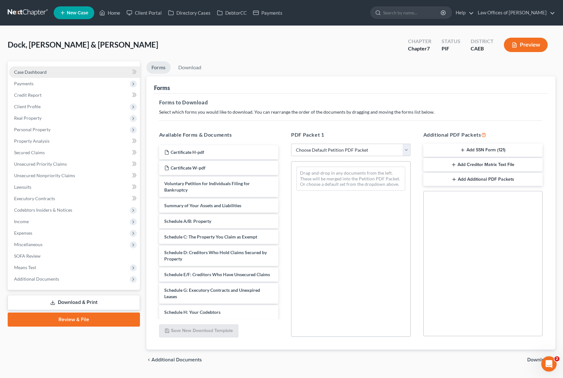
click at [65, 72] on link "Case Dashboard" at bounding box center [74, 71] width 131 height 11
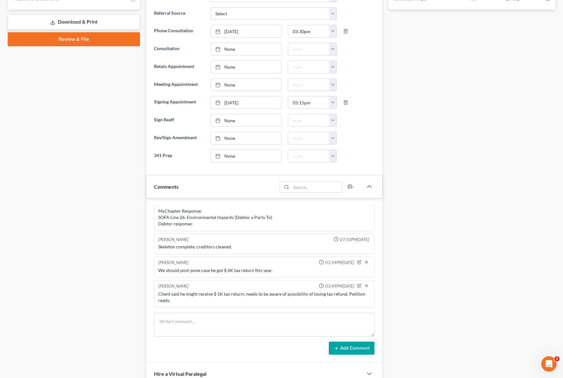
scroll to position [282, 0]
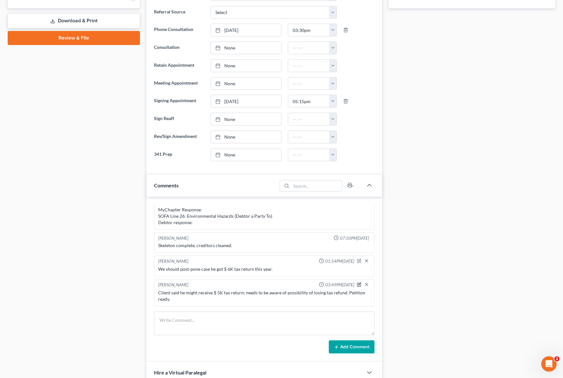
click at [357, 283] on icon "button" at bounding box center [359, 284] width 4 height 4
click at [332, 300] on textarea "Client said he might receive $ 5K tax return; needs to be aware of possibility …" at bounding box center [264, 302] width 212 height 24
click at [254, 299] on textarea "Client said he might receive $ 5K tax return; needs to be aware of possibility …" at bounding box center [264, 302] width 212 height 24
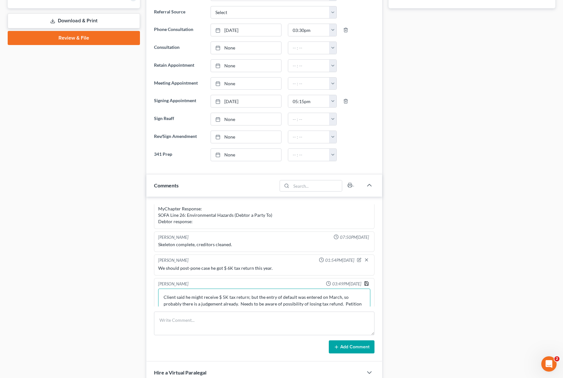
type textarea "Client said he might receive $ 5K tax return; but the entry of default was ente…"
click at [364, 283] on icon "button" at bounding box center [366, 283] width 5 height 5
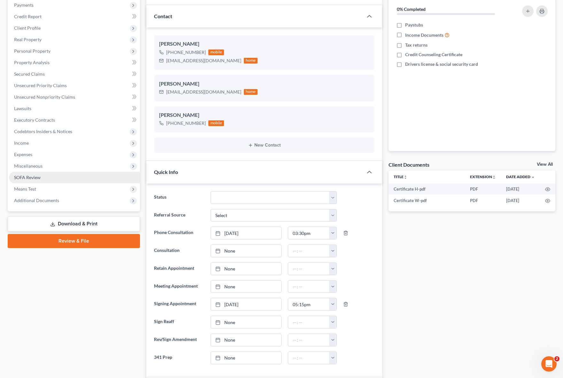
scroll to position [118, 0]
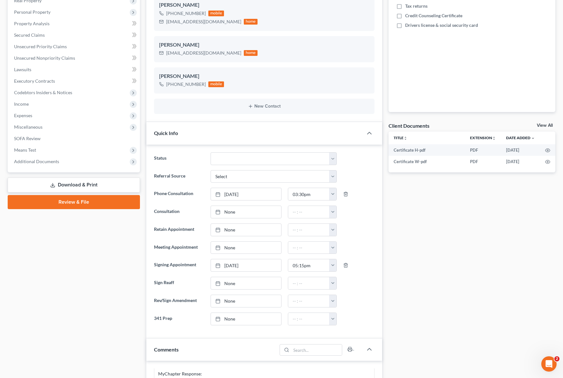
click at [66, 184] on link "Download & Print" at bounding box center [74, 185] width 132 height 15
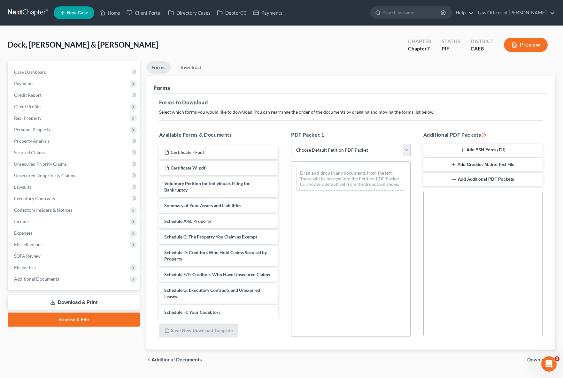
click at [405, 149] on select "Choose Default Petition PDF Packet Complete Bankruptcy Petition (all forms and …" at bounding box center [350, 150] width 119 height 13
select select "4"
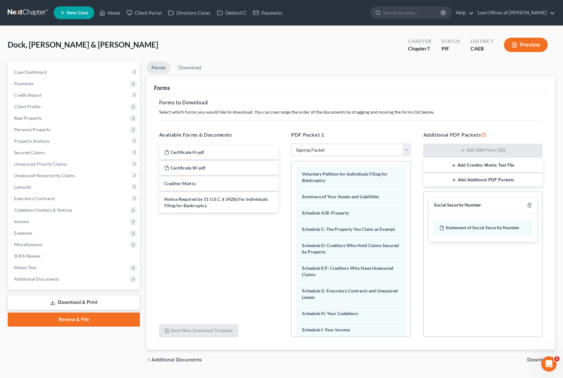
click at [431, 361] on span "Download" at bounding box center [538, 359] width 23 height 5
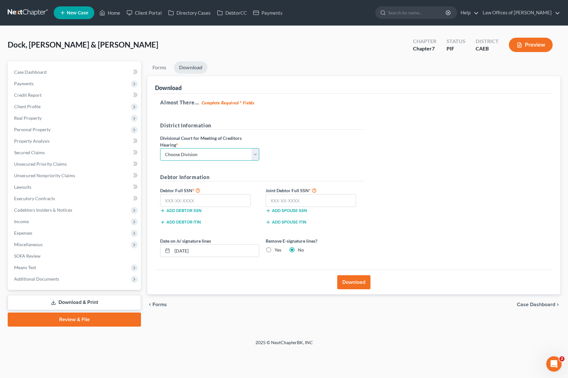
click at [256, 154] on select "Choose Division Fresno Modesto [GEOGRAPHIC_DATA]" at bounding box center [209, 154] width 99 height 13
select select "0"
click at [214, 200] on input "text" at bounding box center [205, 200] width 90 height 13
type input "626-34-9117"
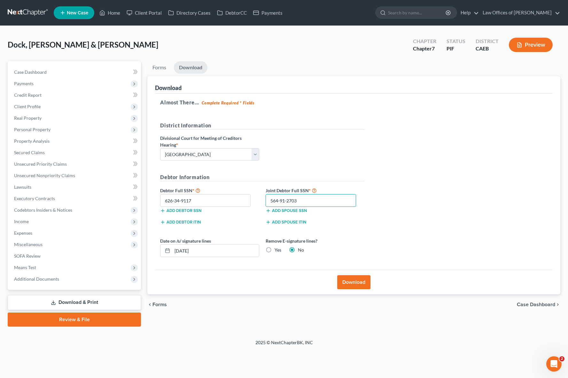
type input "564-91-2703"
click at [342, 280] on button "Download" at bounding box center [353, 282] width 33 height 14
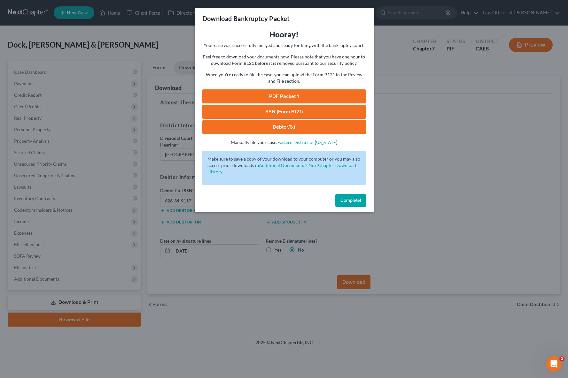
click at [284, 113] on link "SSN (Form B121)" at bounding box center [284, 112] width 164 height 14
click at [289, 96] on link "PDF Packet 1" at bounding box center [284, 96] width 164 height 14
click at [351, 198] on span "Complete!" at bounding box center [350, 200] width 20 height 5
